Goal: Navigation & Orientation: Find specific page/section

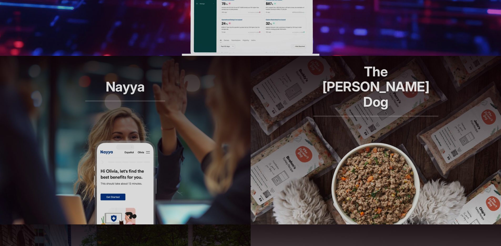
scroll to position [370, 0]
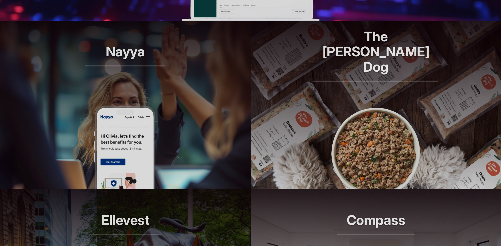
click at [125, 121] on img at bounding box center [125, 147] width 63 height 84
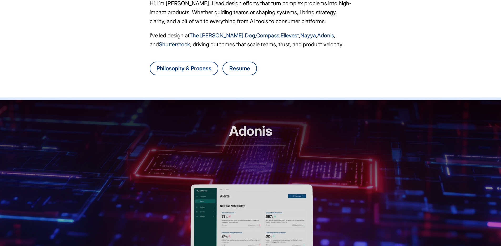
click at [261, 177] on header "Adonis RCM automation, reimagined" at bounding box center [250, 142] width 501 height 84
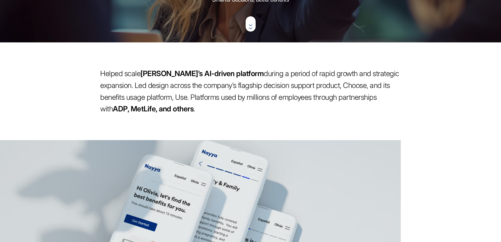
scroll to position [365, 0]
